Goal: Information Seeking & Learning: Learn about a topic

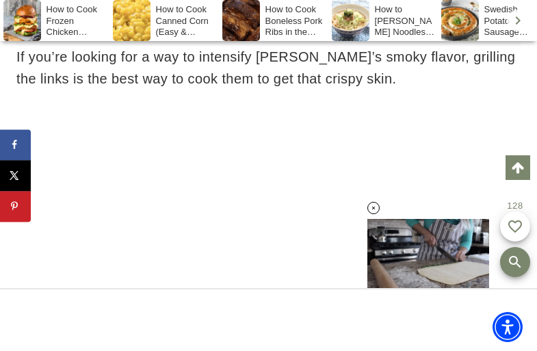
scroll to position [13116, 0]
